Goal: Navigation & Orientation: Understand site structure

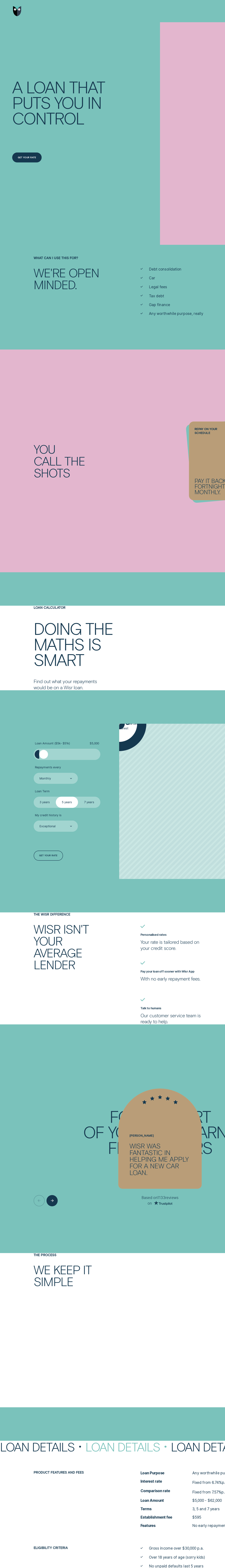
click at [12, 8] on img "Go to home page" at bounding box center [12, 8] width 6 height 7
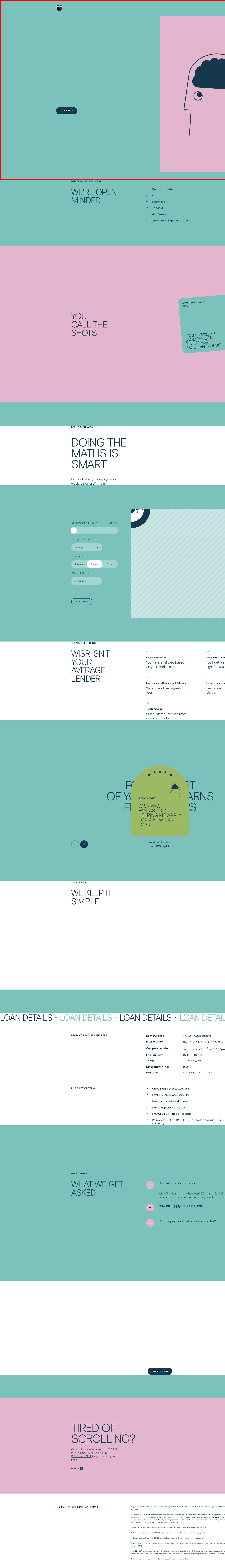
click at [112, 5] on div at bounding box center [112, 5] width 147 height 11
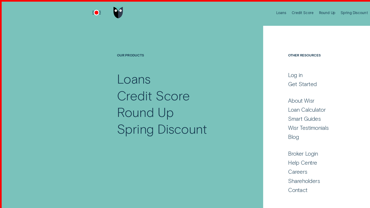
click at [68, 9] on div "Open Menu" at bounding box center [68, 9] width 12 height 12
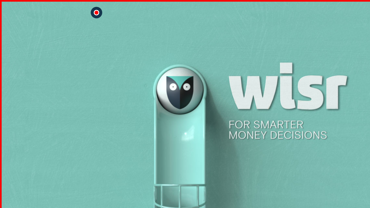
click at [76, 9] on div at bounding box center [76, 9] width 22 height 18
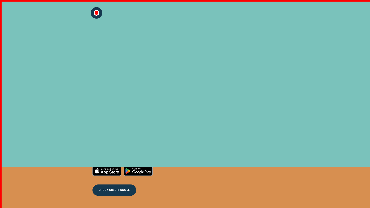
click at [68, 9] on div "Close Menu" at bounding box center [68, 9] width 12 height 12
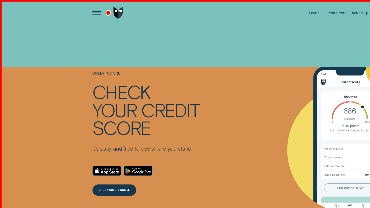
click at [76, 9] on div at bounding box center [76, 9] width 22 height 18
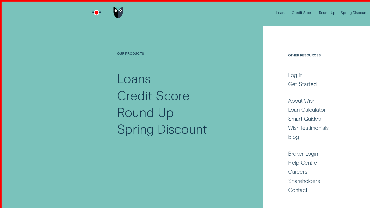
click at [68, 9] on div "Open Menu" at bounding box center [68, 9] width 12 height 12
click at [76, 9] on div at bounding box center [76, 9] width 22 height 18
